Goal: Information Seeking & Learning: Find specific fact

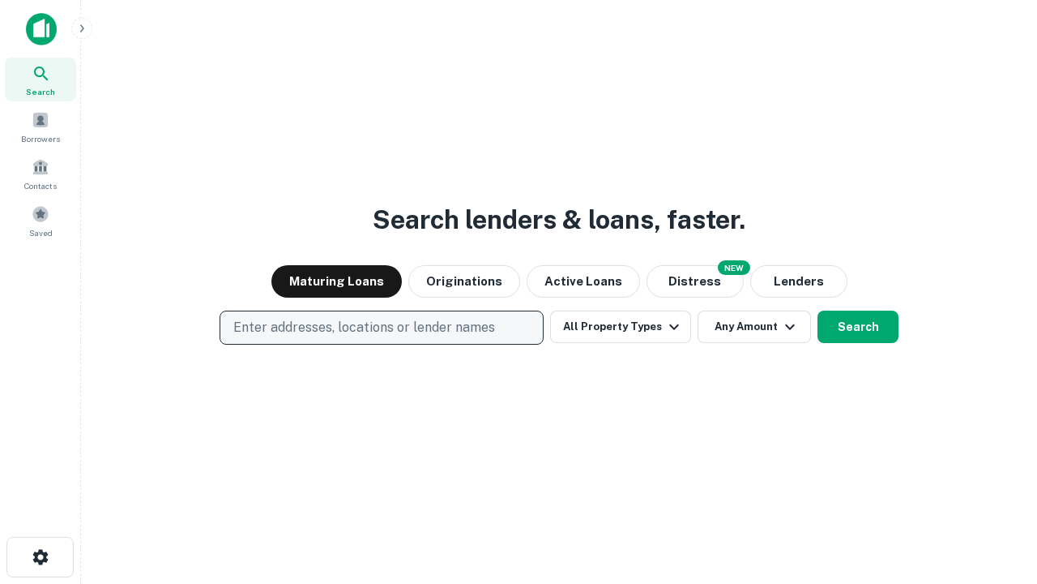
click at [381, 327] on p "Enter addresses, locations or lender names" at bounding box center [364, 327] width 262 height 19
type input "**********"
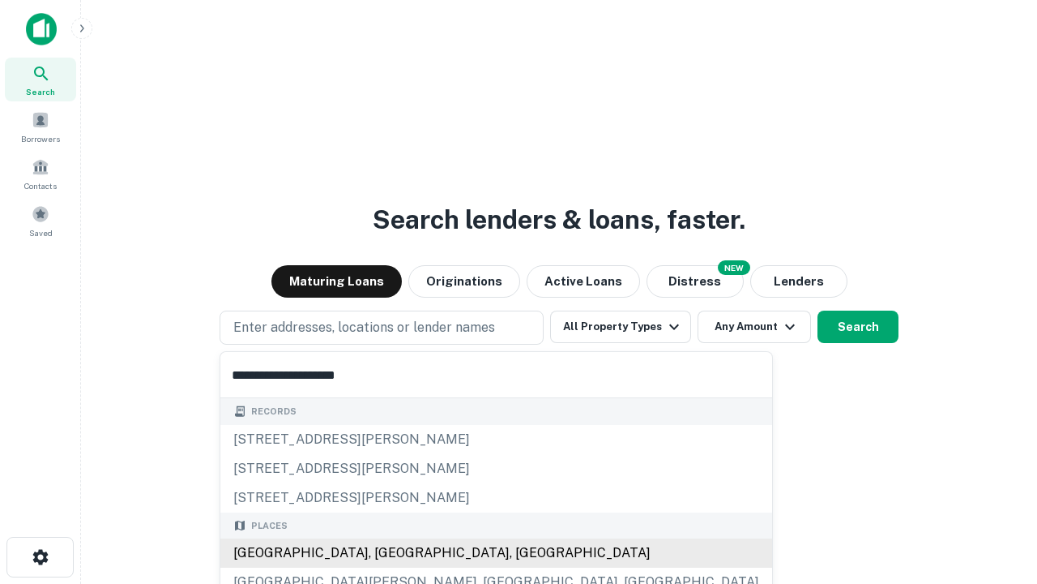
click at [387, 553] on div "[GEOGRAPHIC_DATA], [GEOGRAPHIC_DATA], [GEOGRAPHIC_DATA]" at bounding box center [496, 552] width 552 height 29
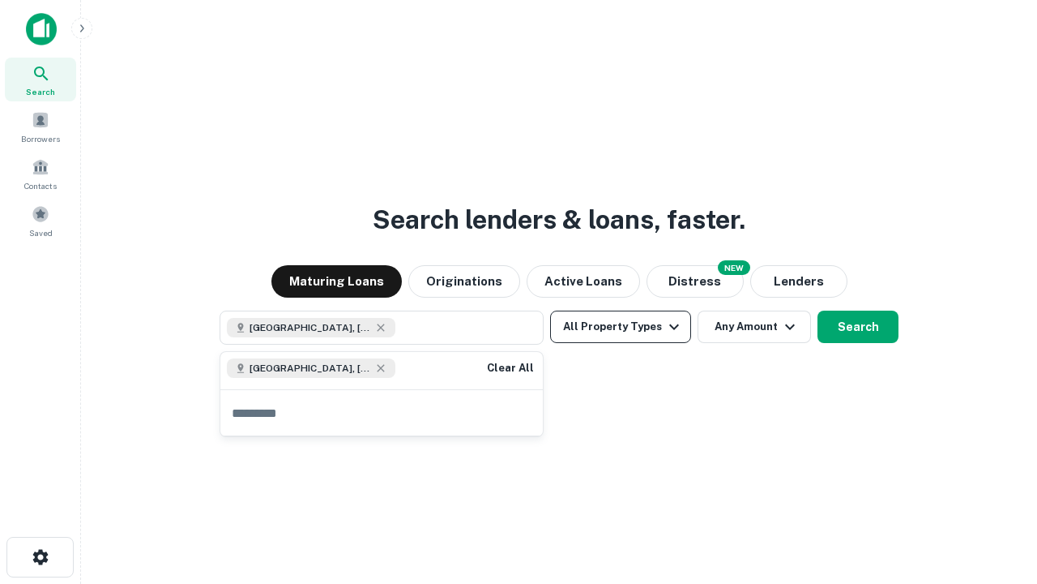
click at [621, 327] on button "All Property Types" at bounding box center [620, 326] width 141 height 32
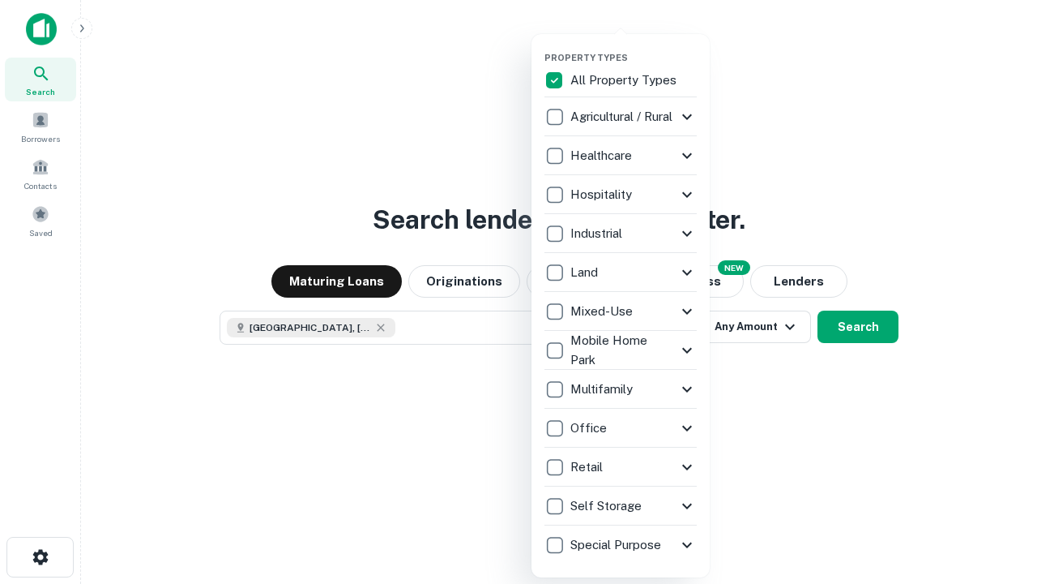
click at [634, 47] on button "button" at bounding box center [634, 47] width 178 height 1
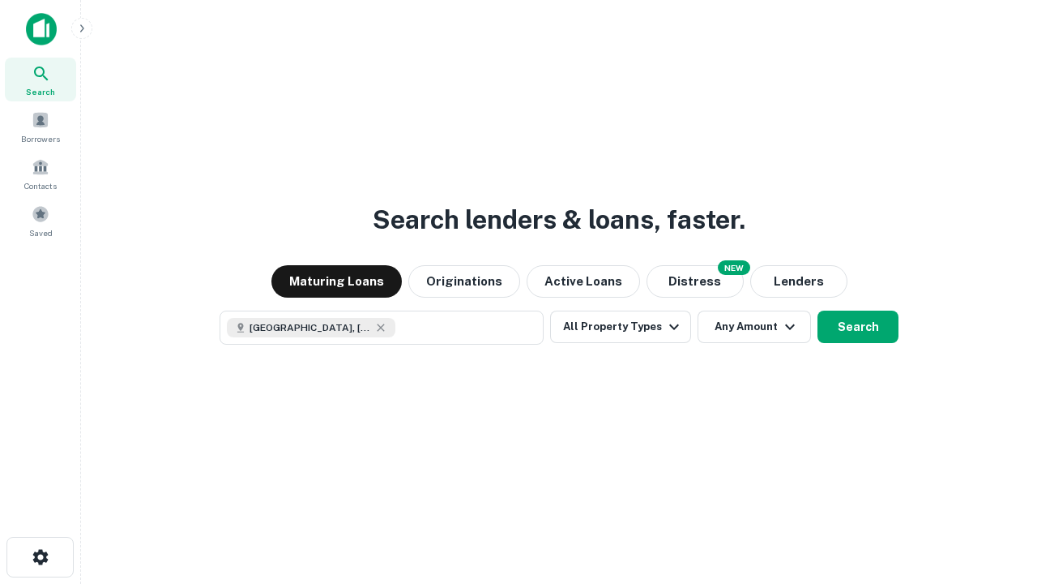
scroll to position [26, 0]
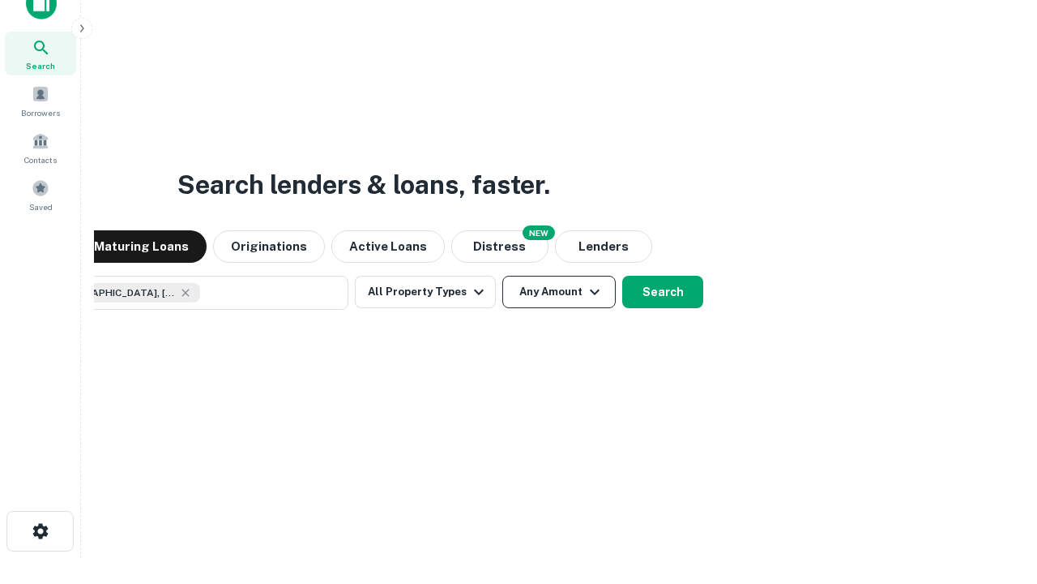
click at [502, 276] on button "Any Amount" at bounding box center [558, 292] width 113 height 32
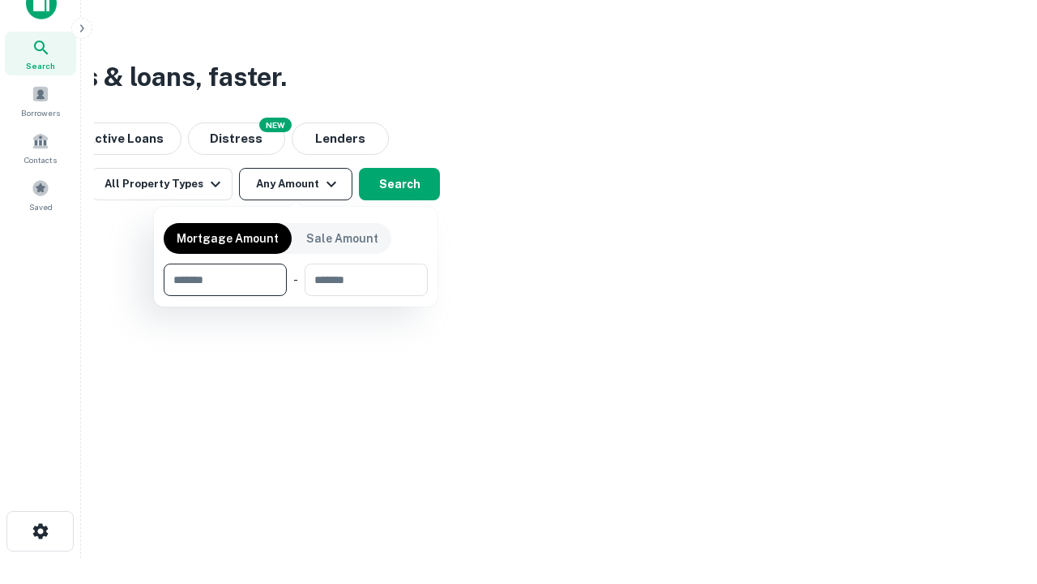
type input "*******"
click at [296, 296] on button "button" at bounding box center [296, 296] width 264 height 1
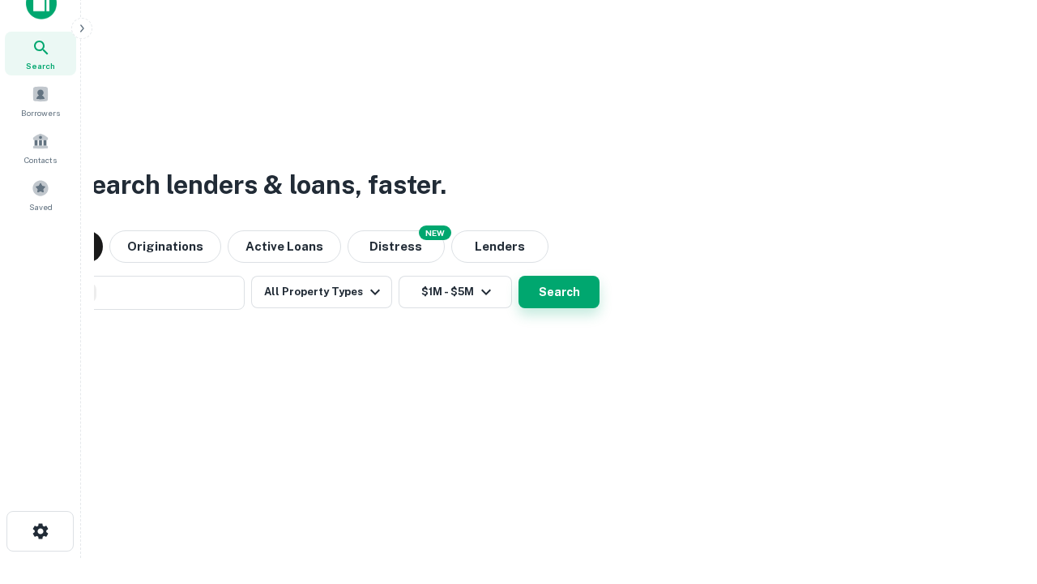
click at [519, 276] on button "Search" at bounding box center [559, 292] width 81 height 32
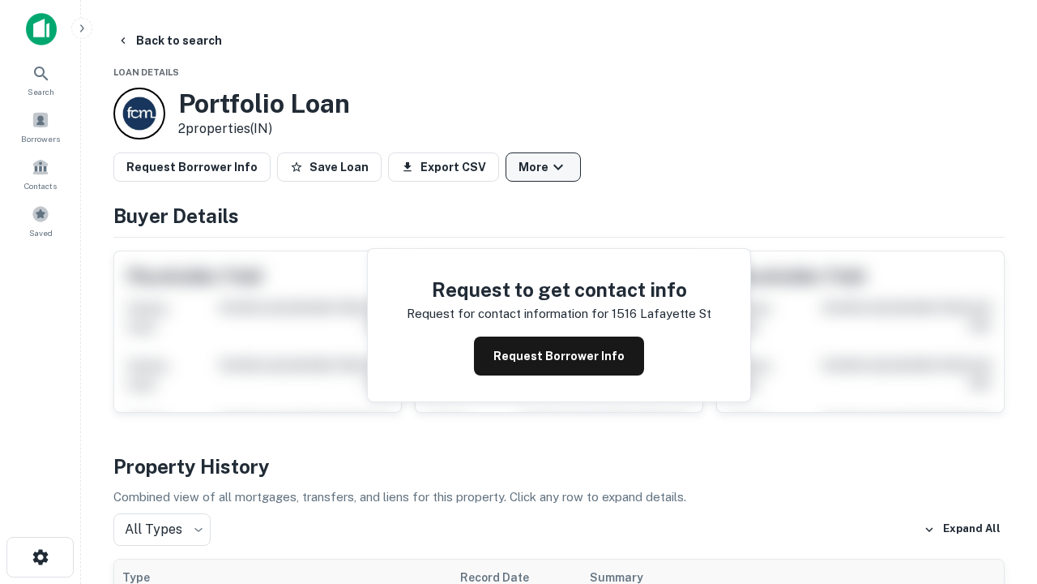
click at [543, 167] on button "More" at bounding box center [543, 166] width 75 height 29
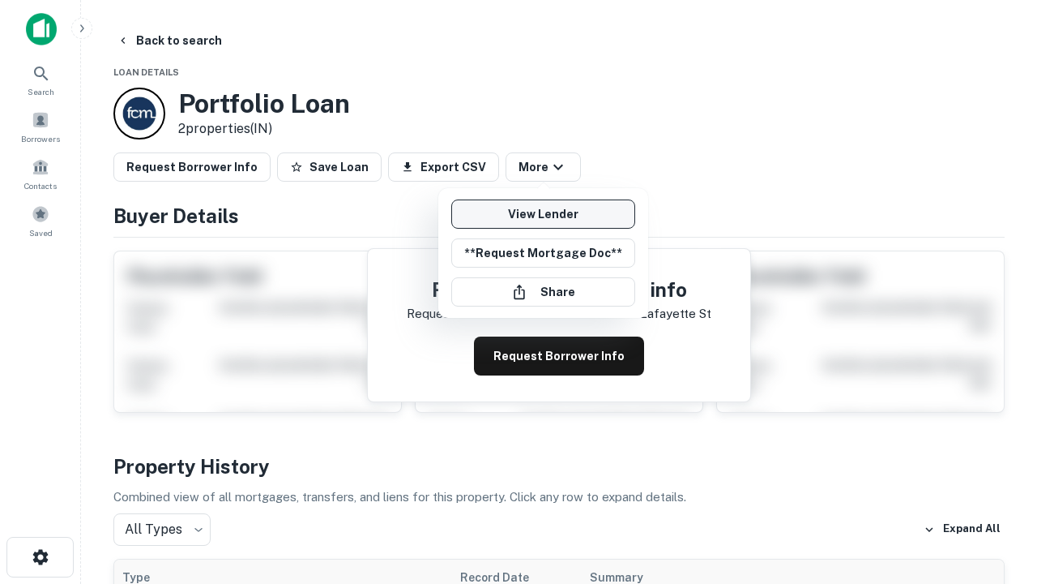
click at [543, 214] on link "View Lender" at bounding box center [543, 213] width 184 height 29
